Goal: Task Accomplishment & Management: Manage account settings

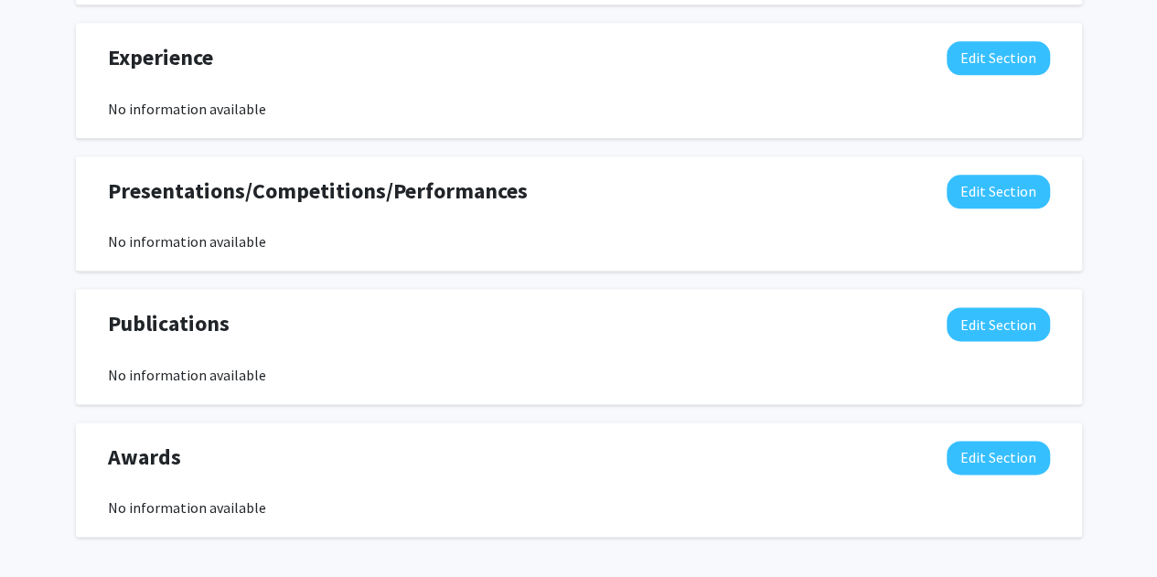
scroll to position [1138, 0]
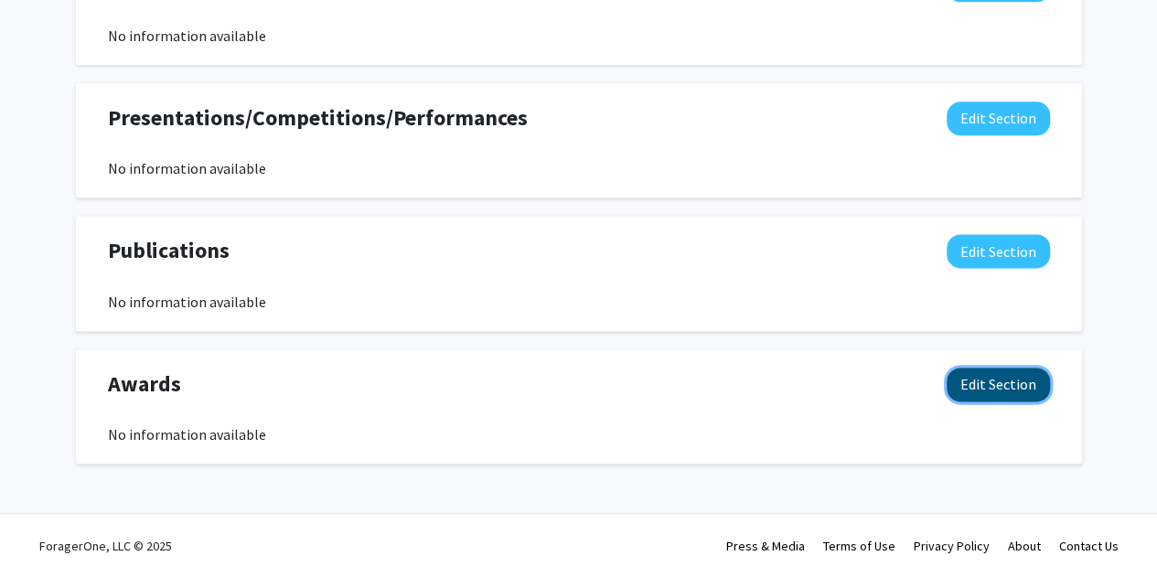
click at [996, 396] on button "Edit Section" at bounding box center [997, 385] width 103 height 34
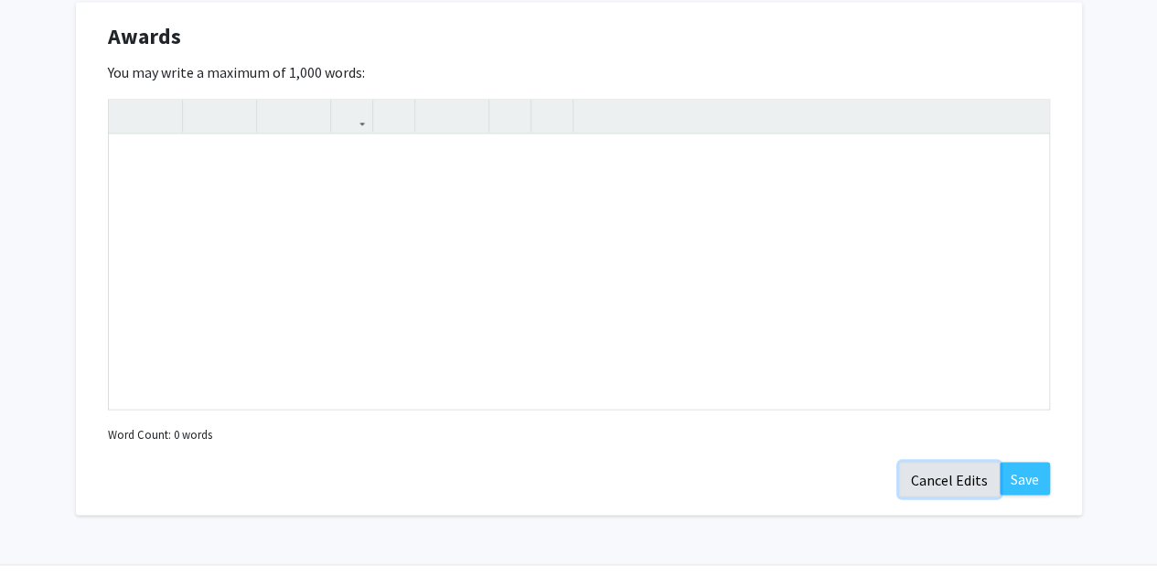
click at [945, 481] on button "Cancel Edits" at bounding box center [949, 479] width 101 height 35
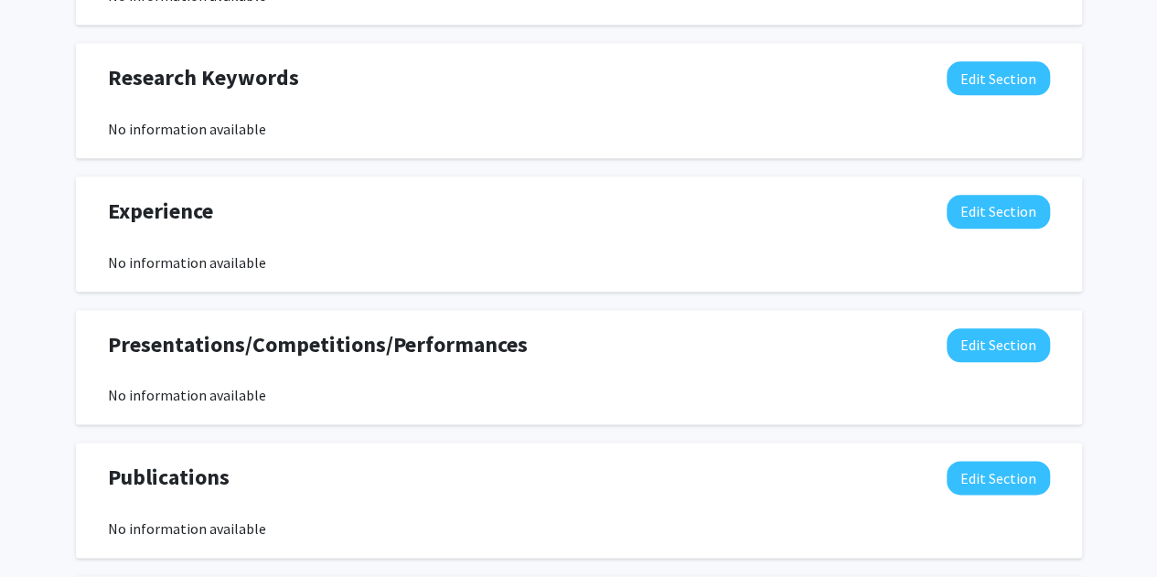
scroll to position [915, 0]
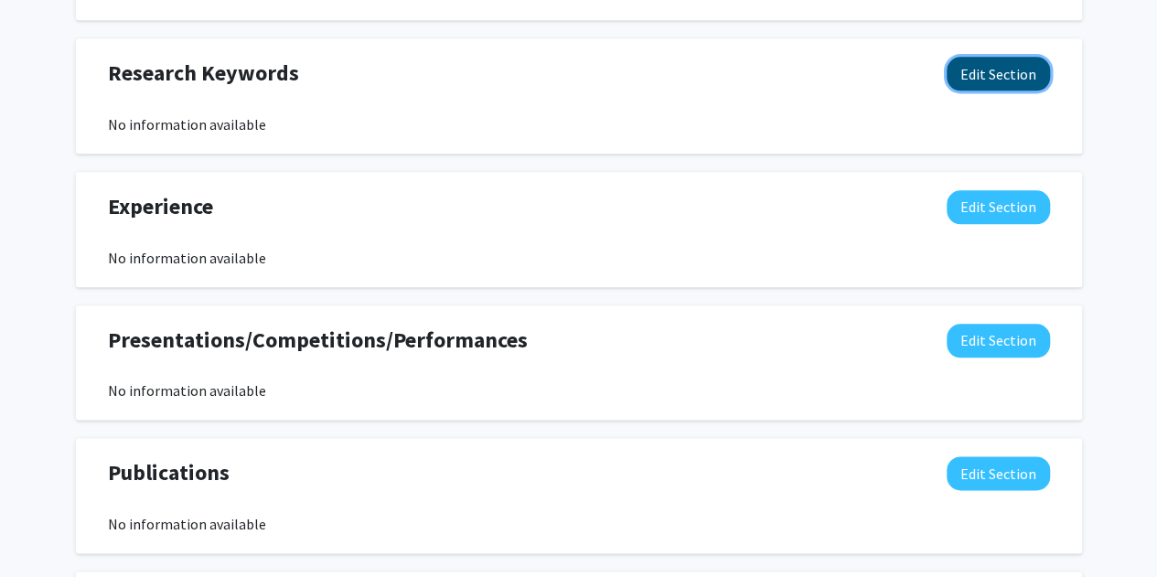
click at [986, 78] on button "Edit Section" at bounding box center [997, 74] width 103 height 34
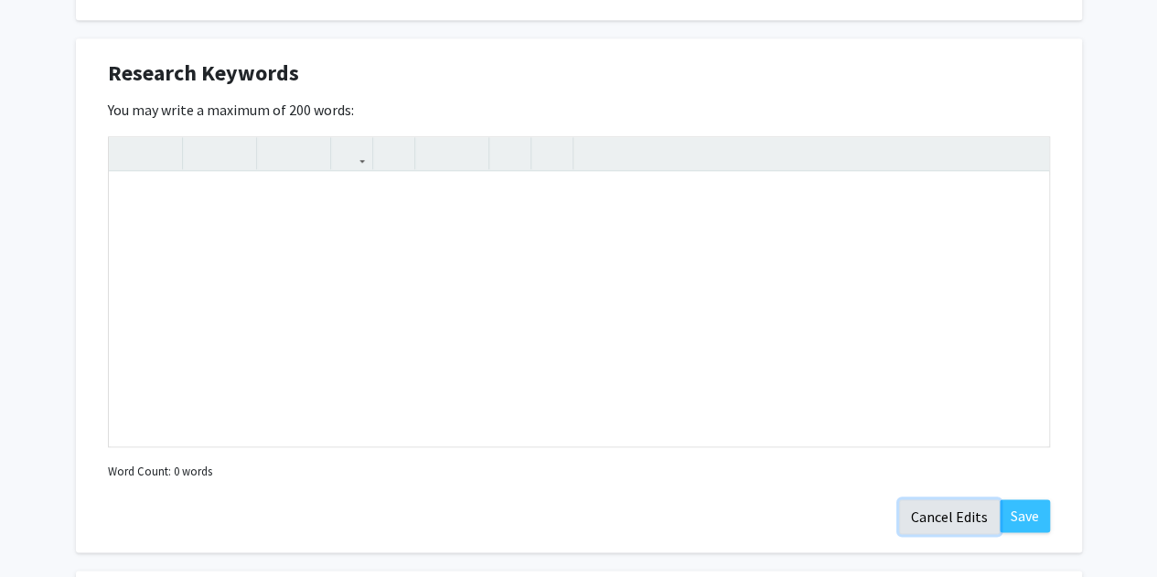
click at [924, 508] on button "Cancel Edits" at bounding box center [949, 516] width 101 height 35
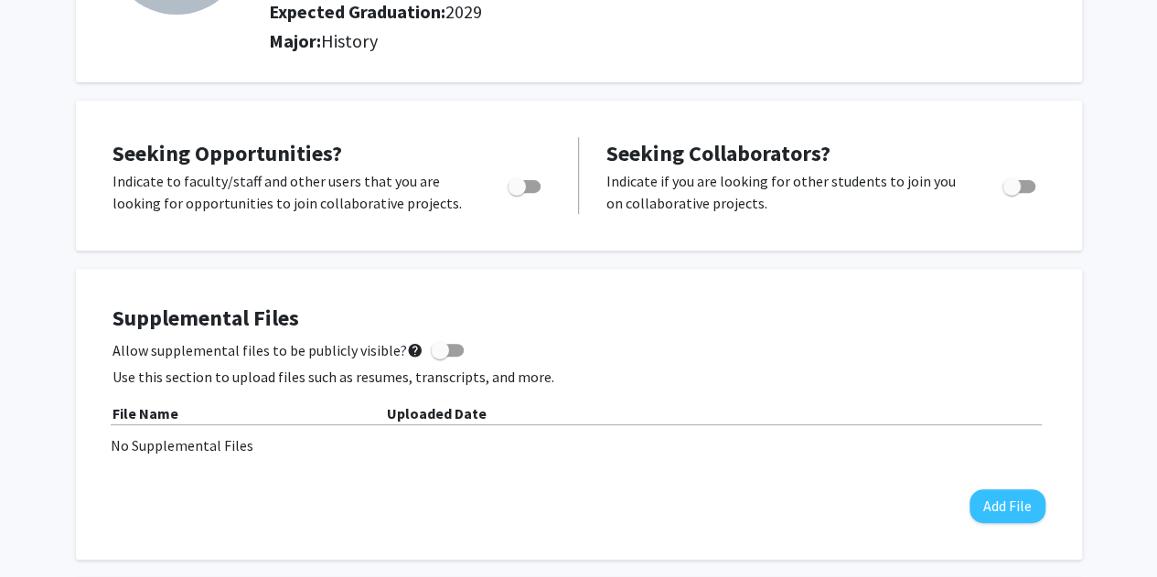
scroll to position [0, 0]
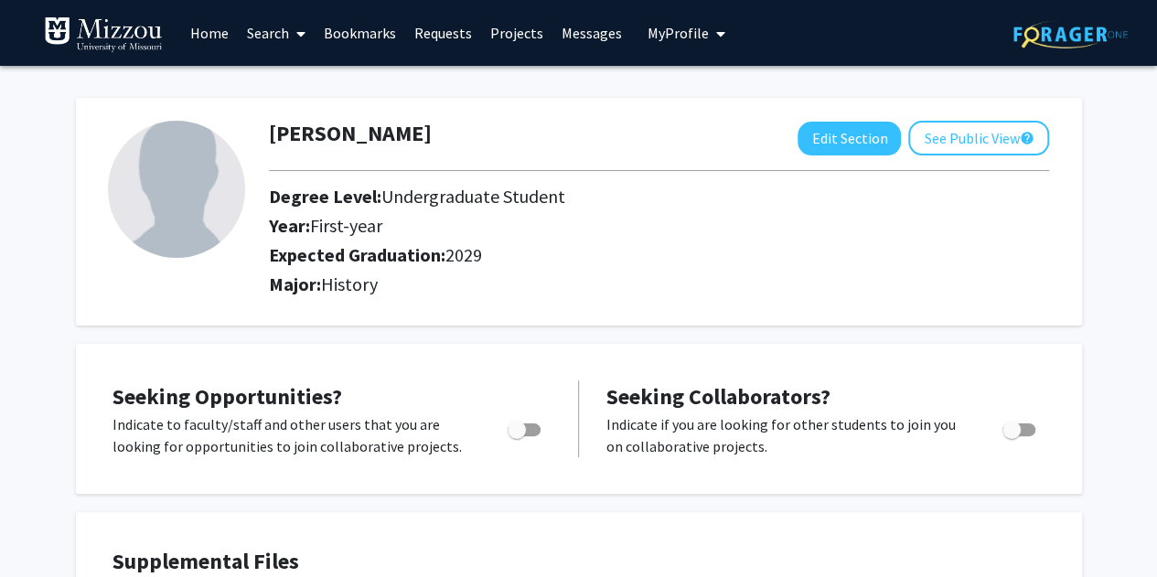
click at [491, 36] on link "Projects" at bounding box center [516, 33] width 71 height 64
